Goal: Task Accomplishment & Management: Complete application form

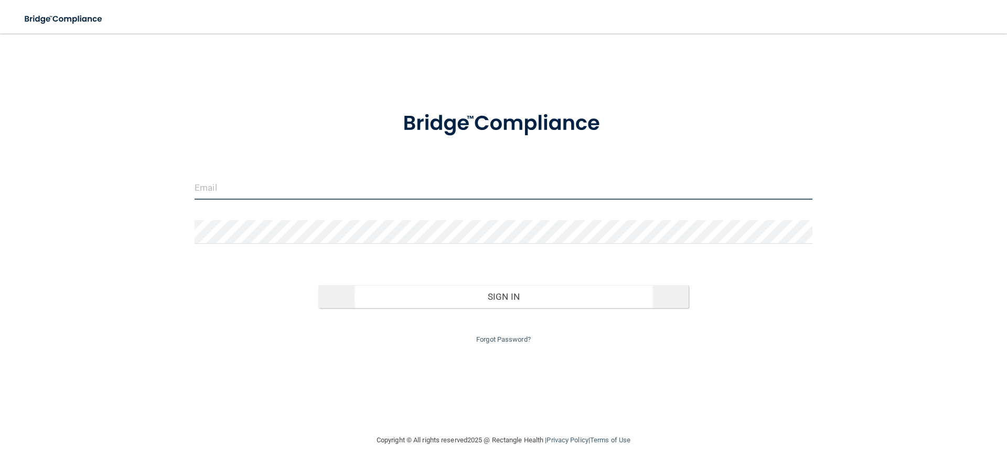
type input "[PERSON_NAME][EMAIL_ADDRESS][PERSON_NAME][DOMAIN_NAME]"
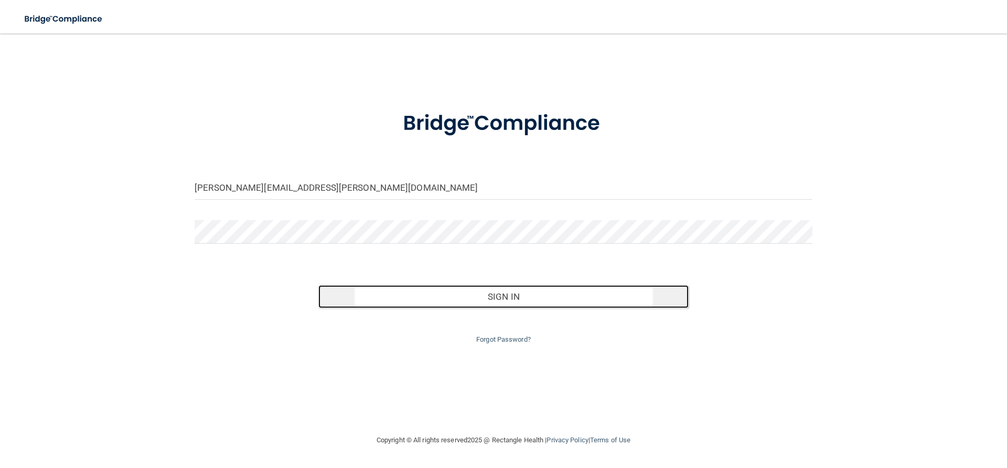
click at [464, 295] on button "Sign In" at bounding box center [503, 296] width 371 height 23
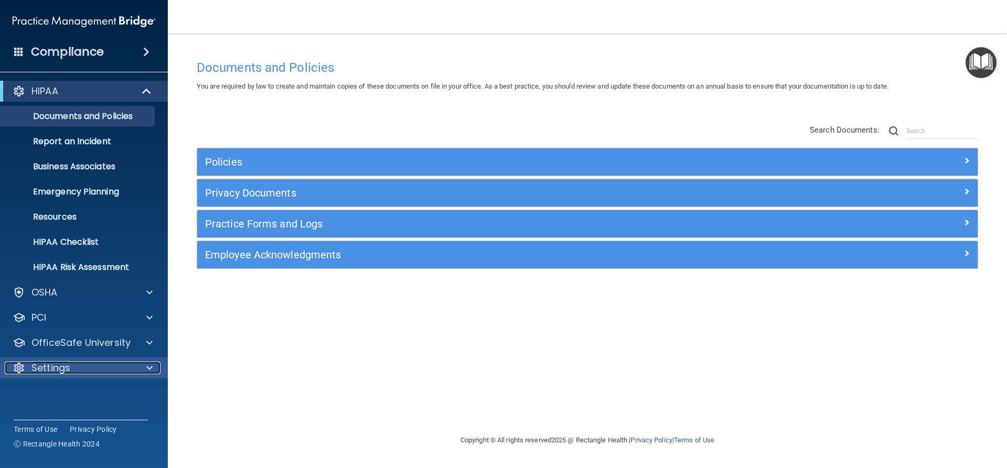
click at [68, 365] on p "Settings" at bounding box center [50, 368] width 39 height 13
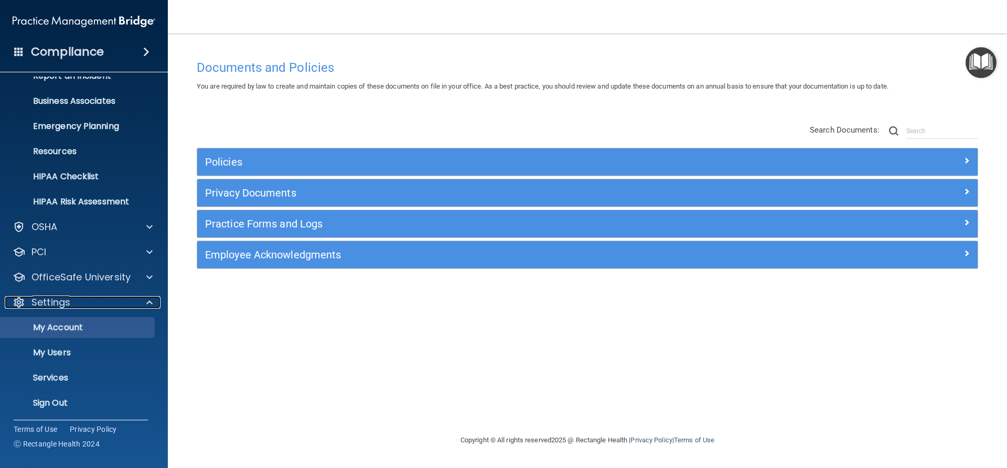
scroll to position [68, 0]
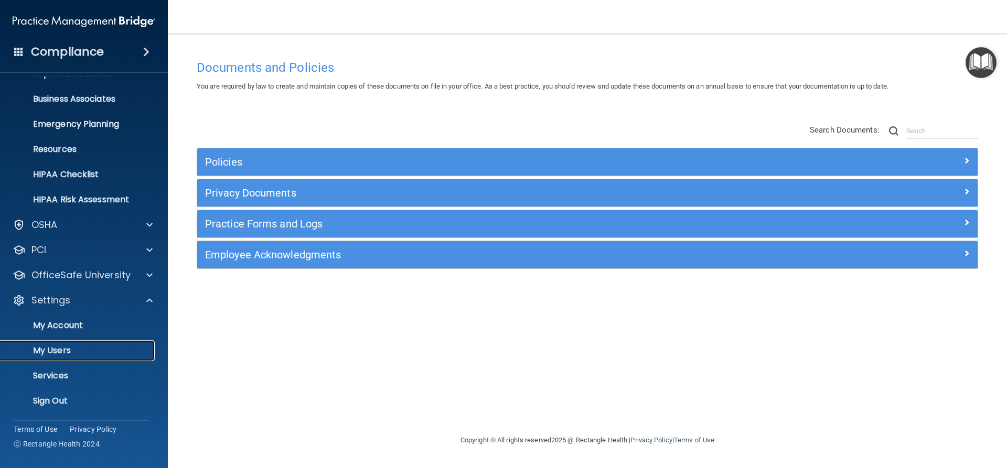
click at [63, 347] on p "My Users" at bounding box center [78, 351] width 143 height 10
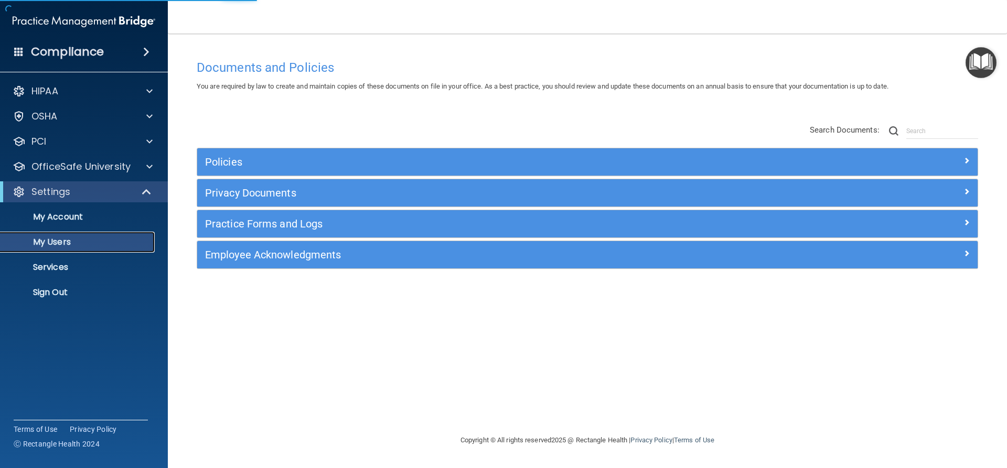
select select "20"
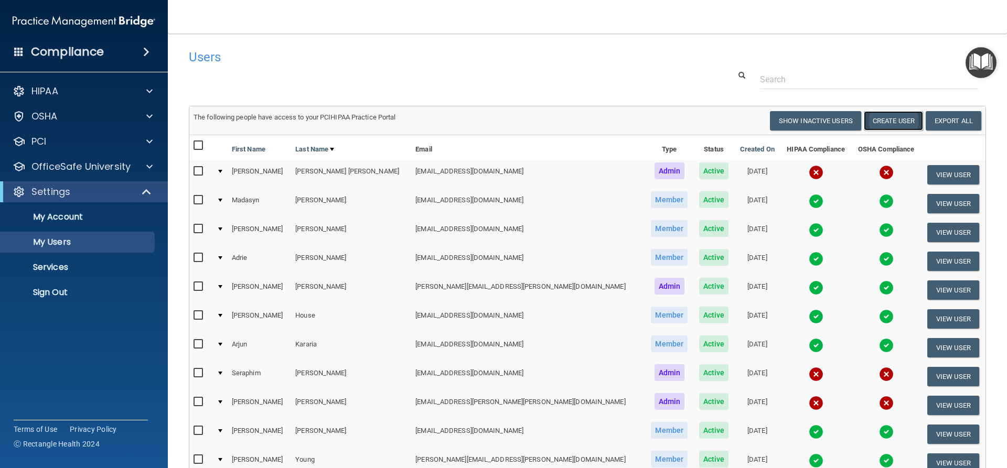
click at [895, 116] on button "Create User" at bounding box center [893, 120] width 59 height 19
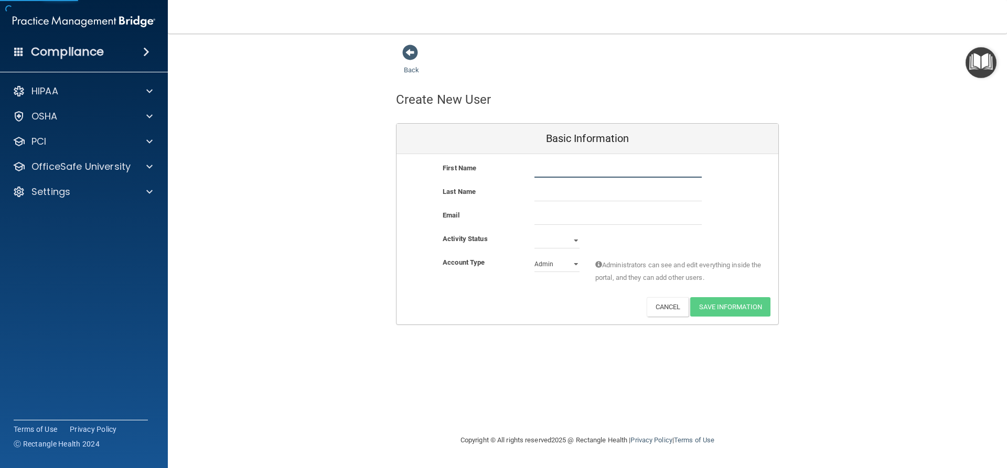
click at [569, 167] on input "text" at bounding box center [617, 170] width 167 height 16
type input "[PERSON_NAME]"
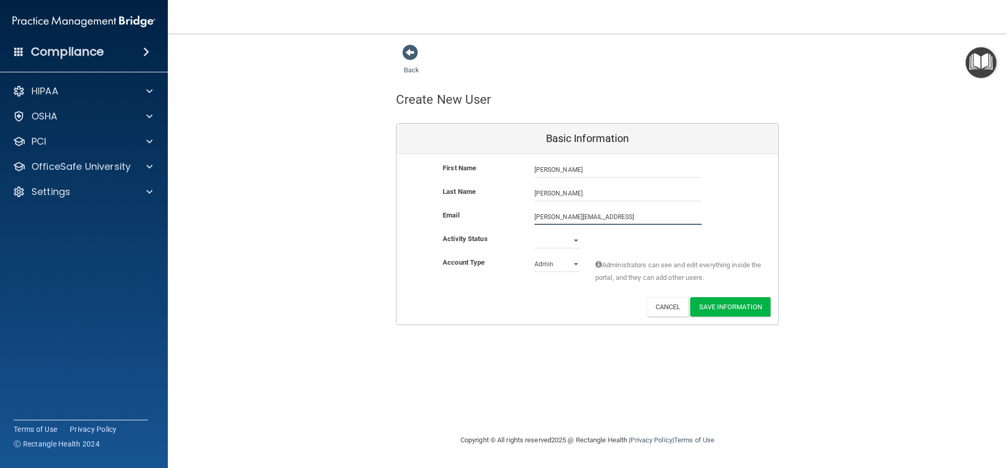
click at [548, 214] on input "[PERSON_NAME][EMAIL_ADDRESS]" at bounding box center [617, 217] width 167 height 16
type input "[EMAIL_ADDRESS][DOMAIN_NAME]"
click at [569, 244] on select "Active Inactive" at bounding box center [556, 241] width 45 height 16
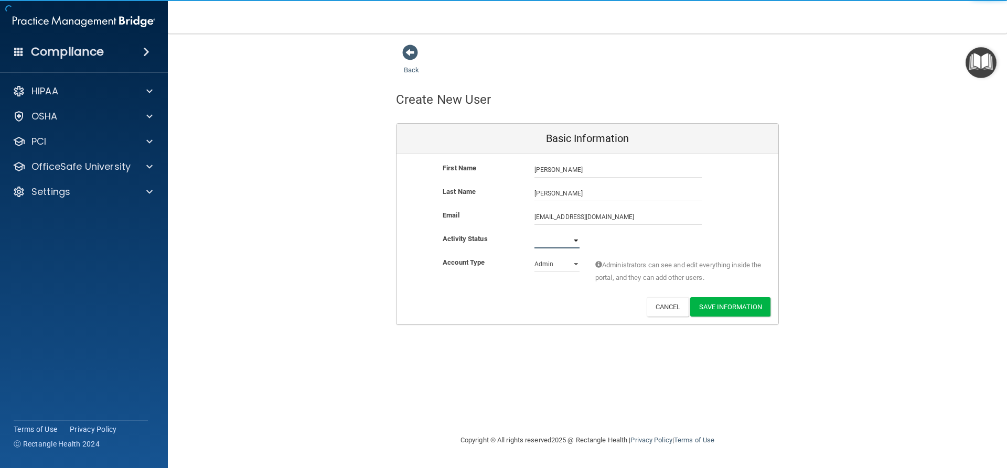
select select "active"
click at [534, 233] on select "Active Inactive" at bounding box center [556, 241] width 45 height 16
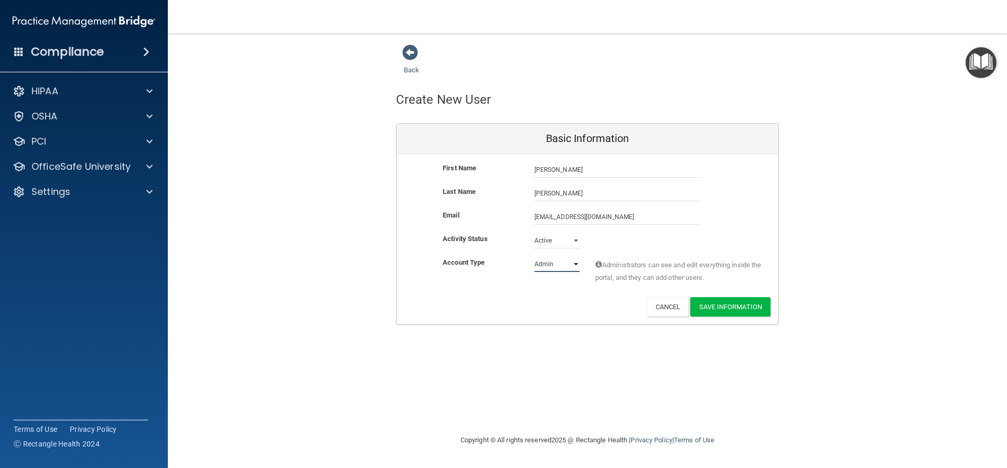
click at [543, 260] on select "Admin Member" at bounding box center [556, 264] width 45 height 16
select select "practice_member"
click at [534, 256] on select "Admin Member" at bounding box center [556, 264] width 45 height 16
click at [742, 307] on button "Save Information" at bounding box center [730, 306] width 80 height 19
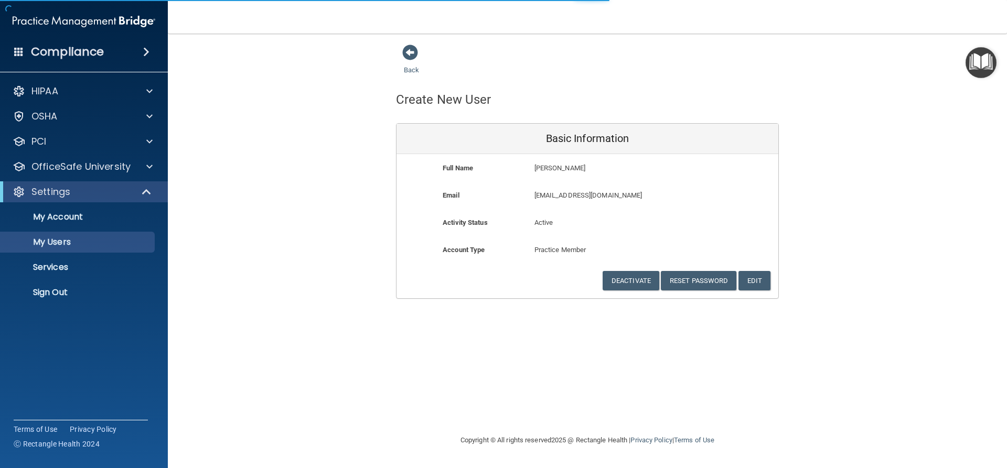
select select "20"
